Goal: Task Accomplishment & Management: Manage account settings

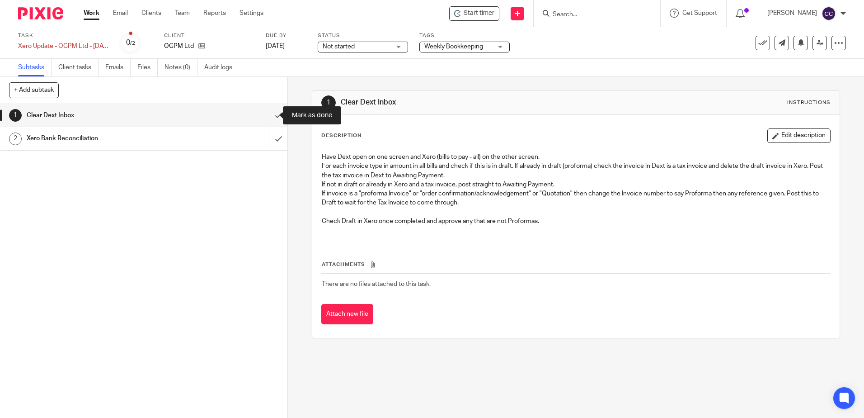
click at [269, 116] on input "submit" at bounding box center [143, 115] width 287 height 23
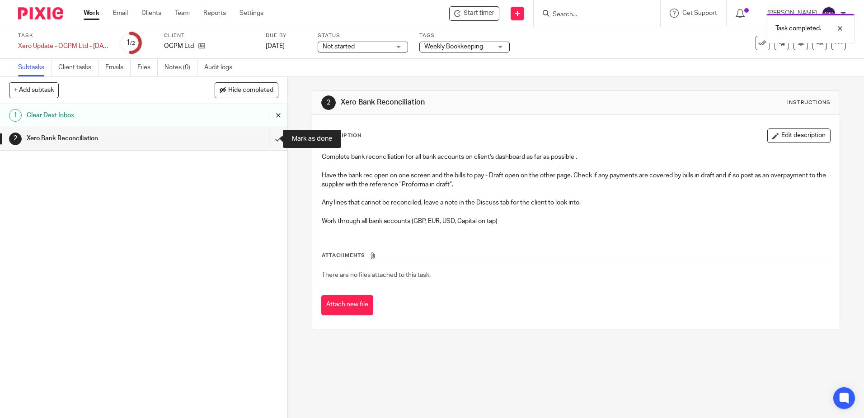
drag, startPoint x: 269, startPoint y: 139, endPoint x: 262, endPoint y: 125, distance: 15.4
click at [269, 139] on input "submit" at bounding box center [143, 138] width 287 height 23
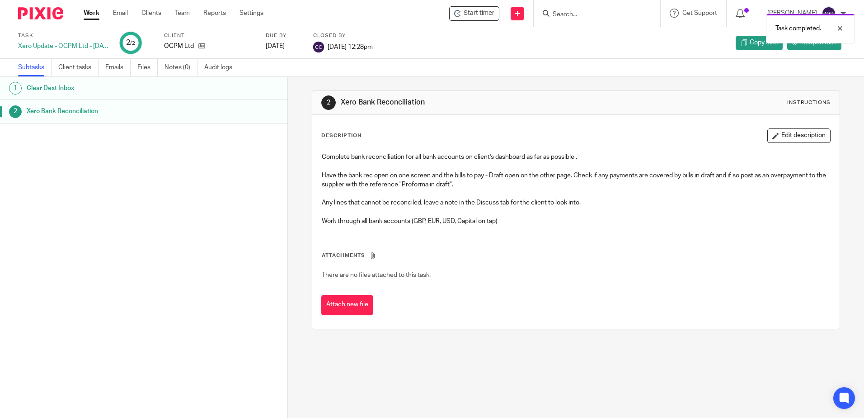
click at [94, 12] on link "Work" at bounding box center [92, 13] width 16 height 9
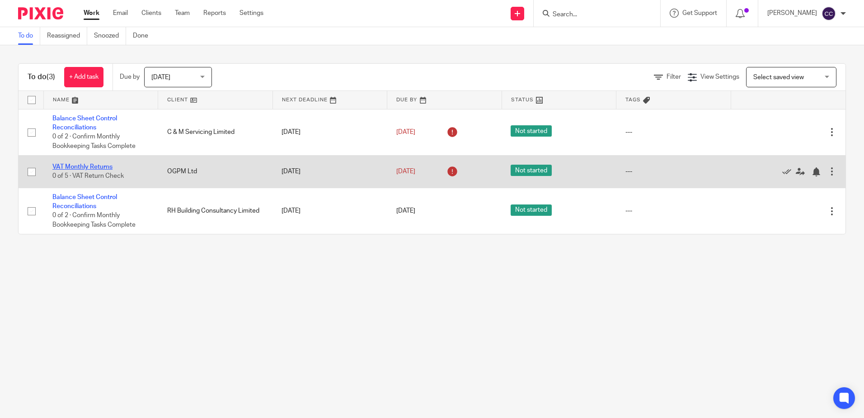
click at [69, 167] on link "VAT Monthly Returns" at bounding box center [82, 167] width 60 height 6
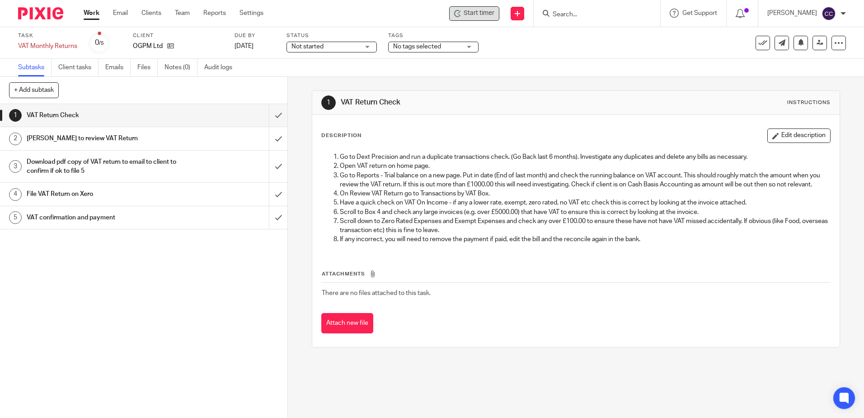
click at [492, 15] on span "Start timer" at bounding box center [479, 13] width 31 height 9
click at [490, 15] on span "Start timer" at bounding box center [479, 13] width 31 height 9
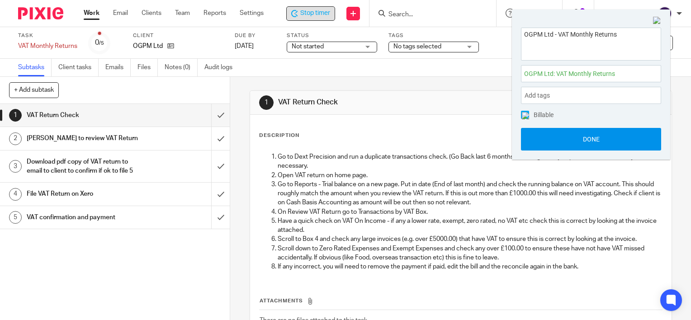
click at [602, 137] on button "Done" at bounding box center [591, 139] width 140 height 23
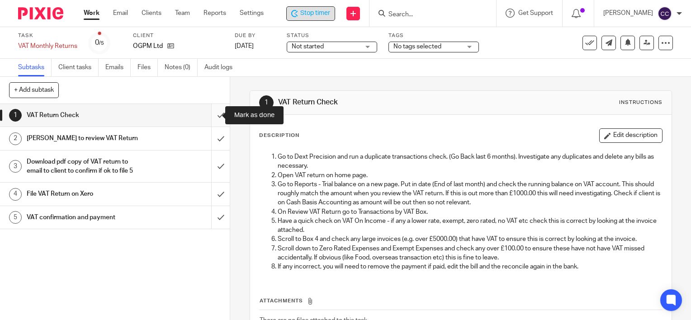
click at [209, 115] on input "submit" at bounding box center [115, 115] width 230 height 23
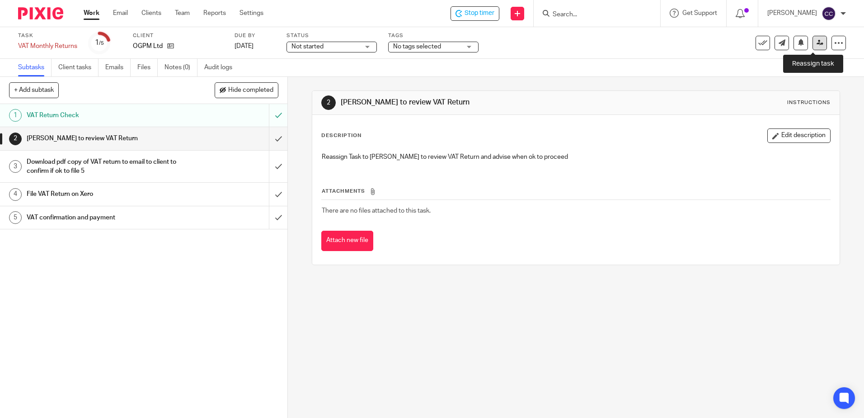
drag, startPoint x: 809, startPoint y: 46, endPoint x: 782, endPoint y: 62, distance: 31.9
click at [690, 46] on icon at bounding box center [820, 42] width 7 height 7
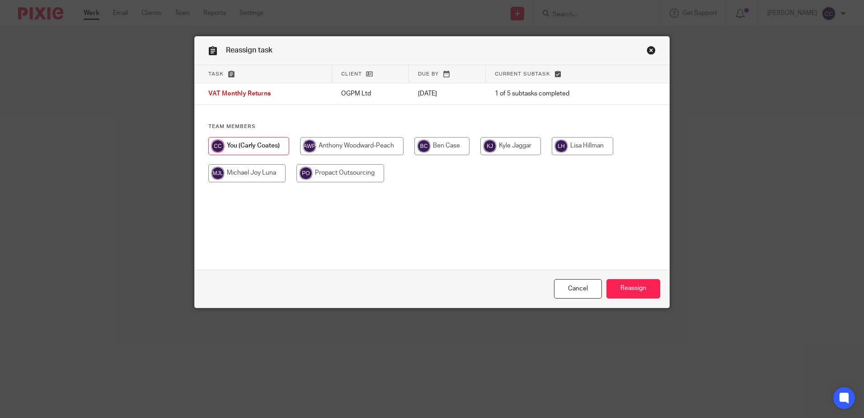
click at [578, 155] on input "radio" at bounding box center [582, 146] width 61 height 18
radio input "true"
click at [618, 299] on div "Cancel Reassign" at bounding box center [432, 288] width 475 height 38
click at [618, 292] on input "Reassign" at bounding box center [633, 288] width 54 height 19
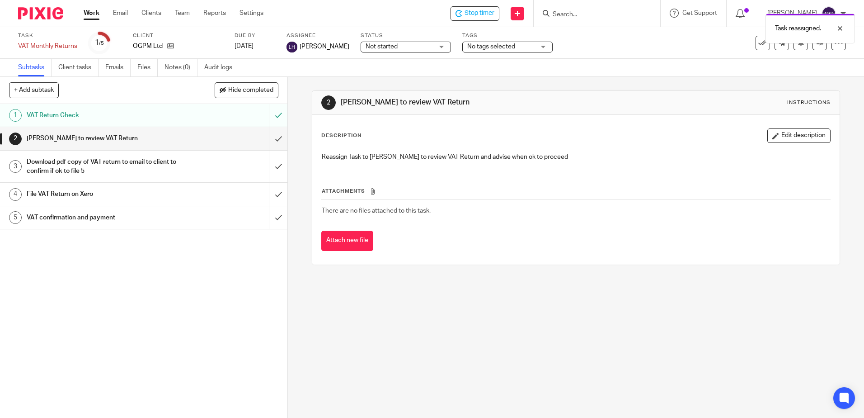
click at [93, 10] on link "Work" at bounding box center [92, 13] width 16 height 9
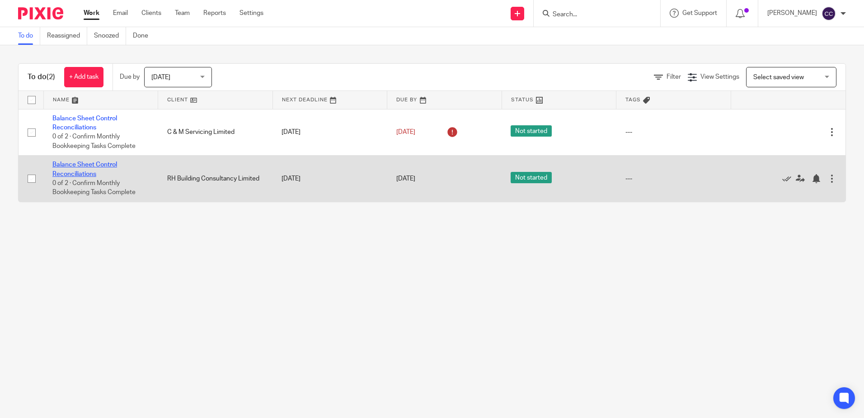
click at [85, 166] on link "Balance Sheet Control Reconciliations" at bounding box center [84, 168] width 65 height 15
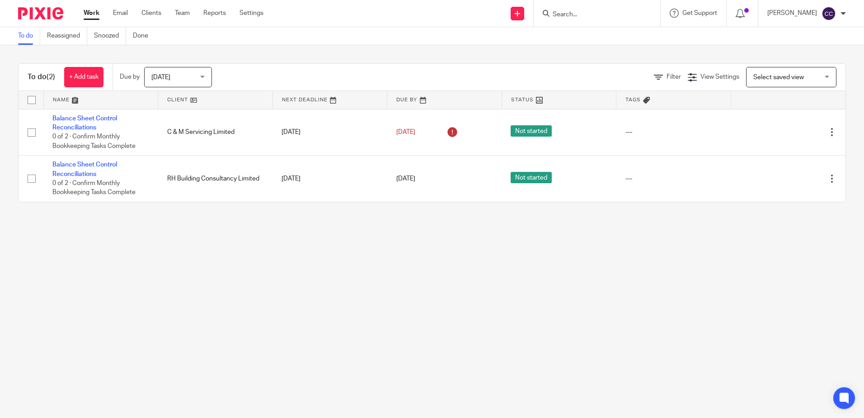
click at [169, 80] on span "[DATE]" at bounding box center [160, 77] width 19 height 6
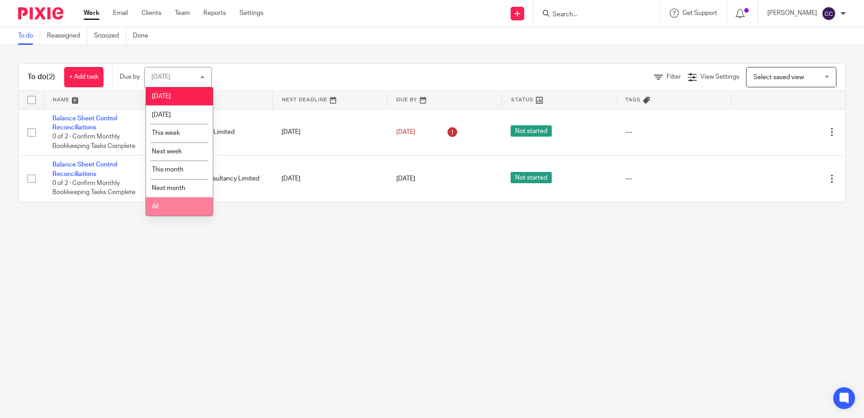
click at [156, 205] on span "All" at bounding box center [155, 206] width 7 height 6
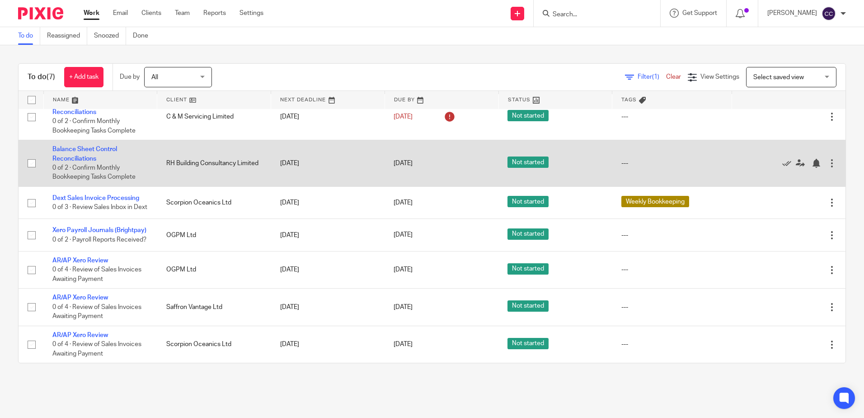
scroll to position [35, 0]
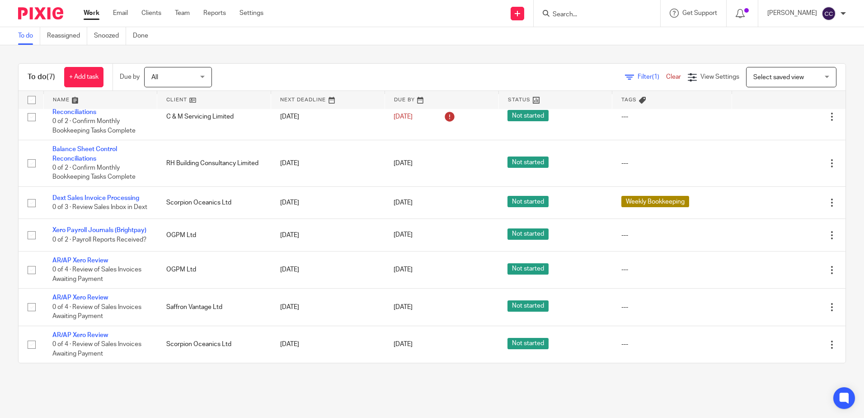
click at [183, 75] on span "All" at bounding box center [175, 76] width 48 height 19
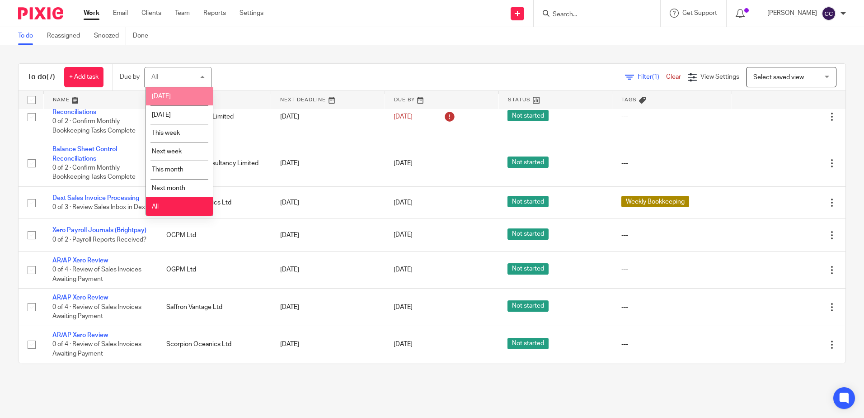
click at [179, 99] on li "[DATE]" at bounding box center [179, 96] width 67 height 19
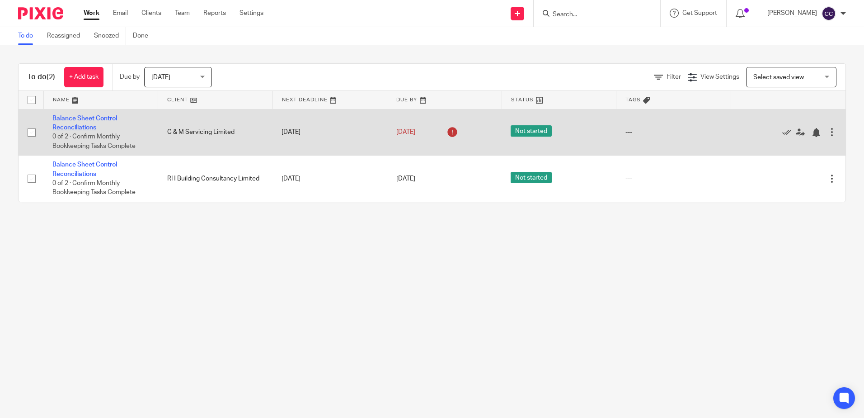
click at [89, 119] on link "Balance Sheet Control Reconciliations" at bounding box center [84, 122] width 65 height 15
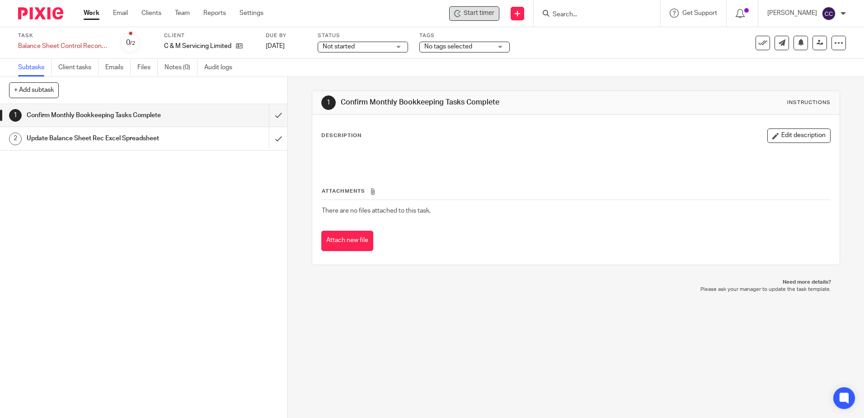
click at [488, 15] on span "Start timer" at bounding box center [479, 13] width 31 height 9
click at [481, 13] on span "Start timer" at bounding box center [479, 13] width 31 height 9
